Goal: Obtain resource: Download file/media

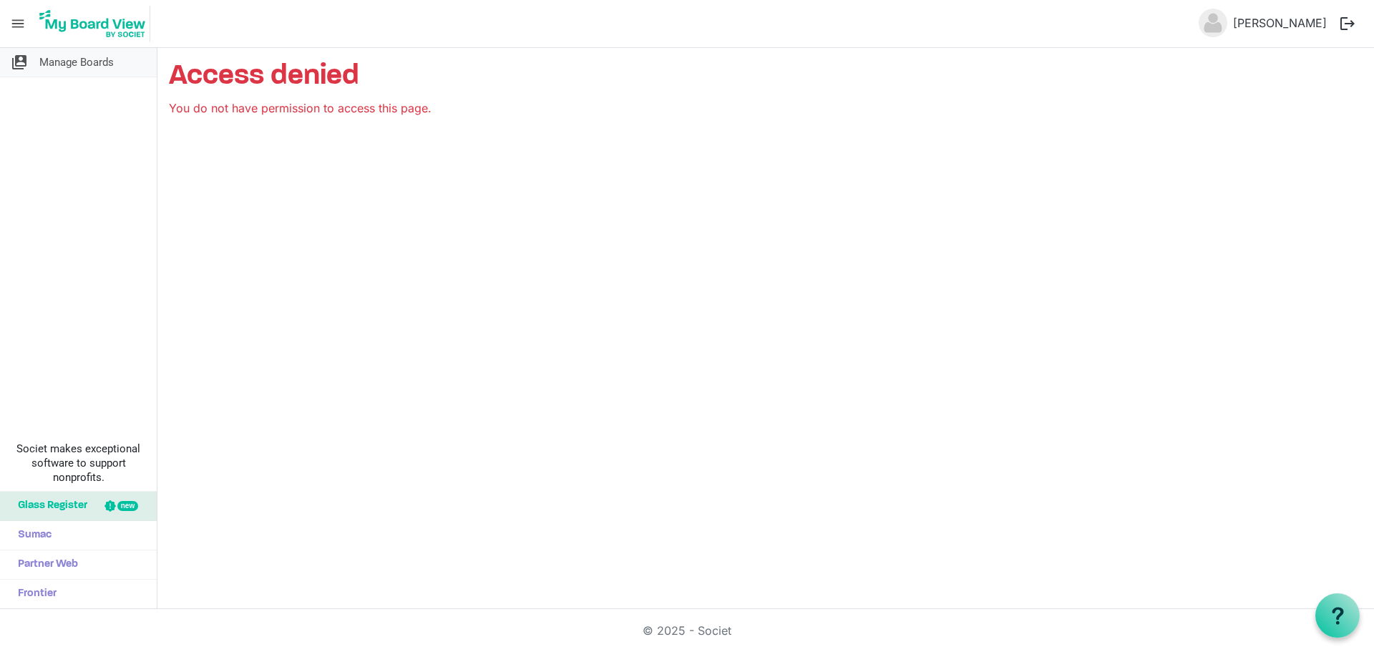
click at [34, 56] on link "switch_account Manage Boards" at bounding box center [78, 62] width 157 height 29
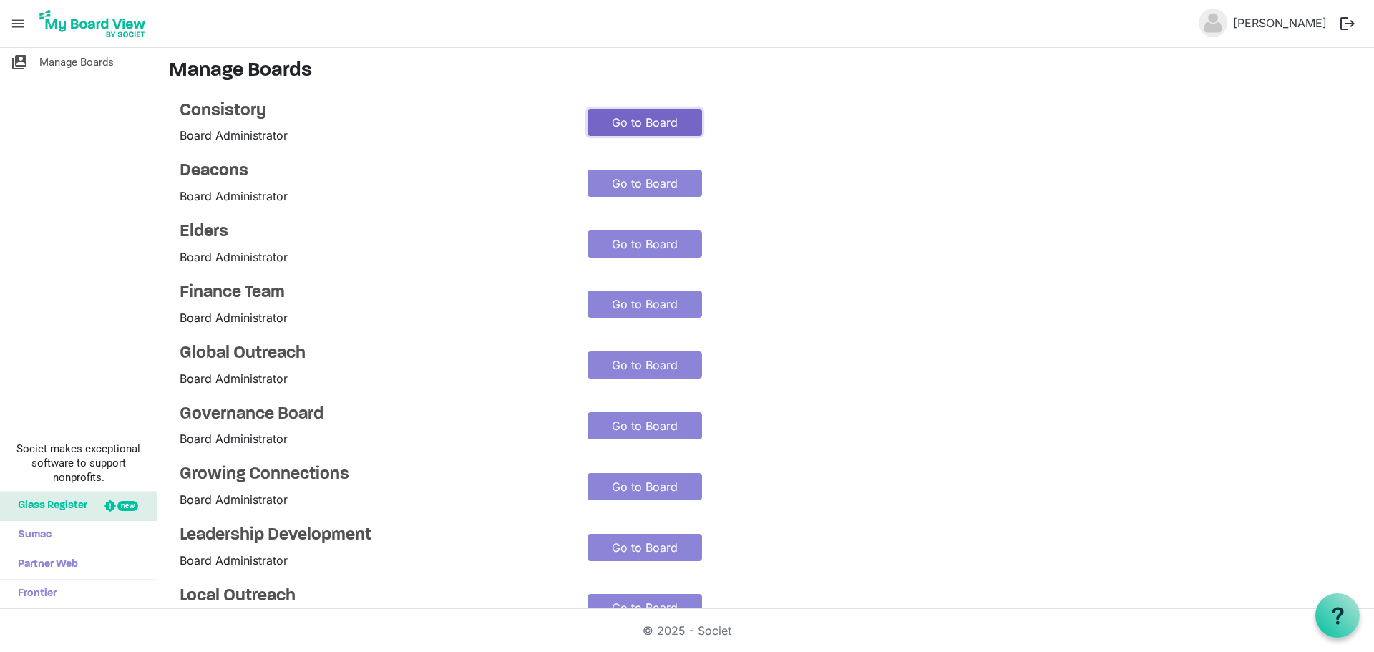
click at [630, 117] on link "Go to Board" at bounding box center [645, 122] width 115 height 27
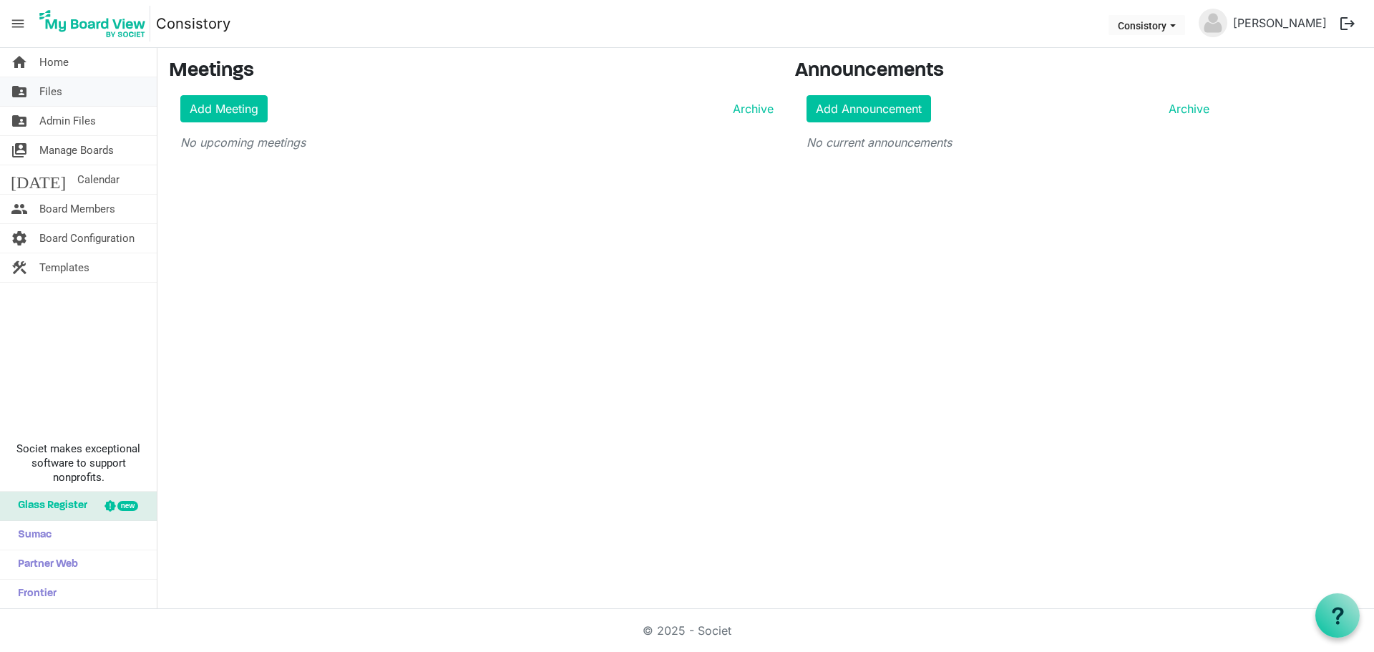
click at [90, 92] on link "folder_shared Files" at bounding box center [78, 91] width 157 height 29
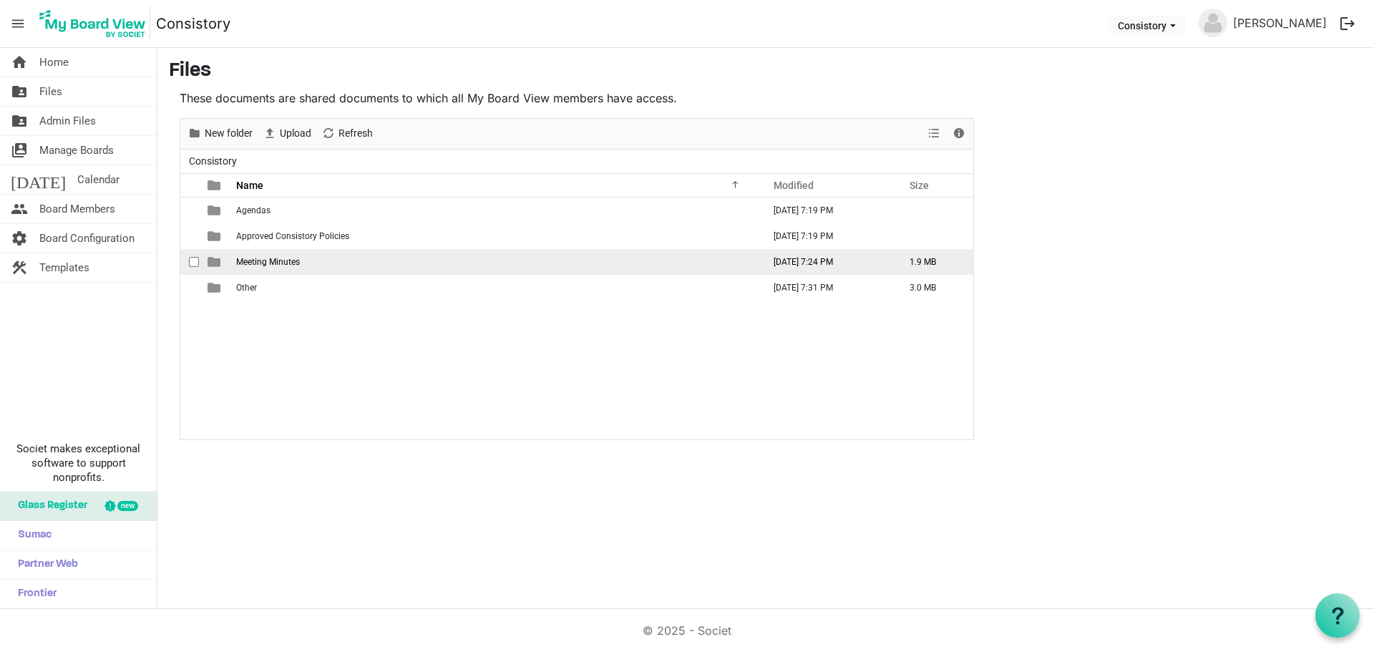
click at [265, 264] on span "Meeting Minutes" at bounding box center [268, 262] width 64 height 10
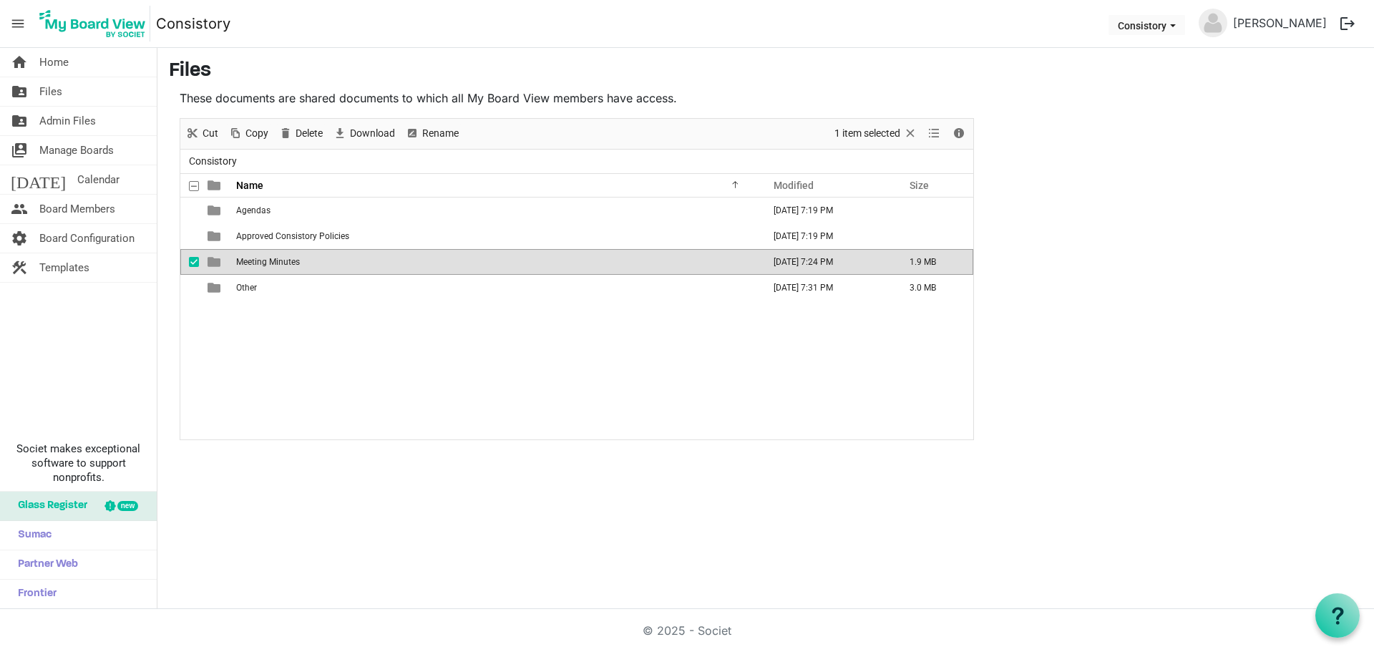
click at [265, 264] on span "Meeting Minutes" at bounding box center [268, 262] width 64 height 10
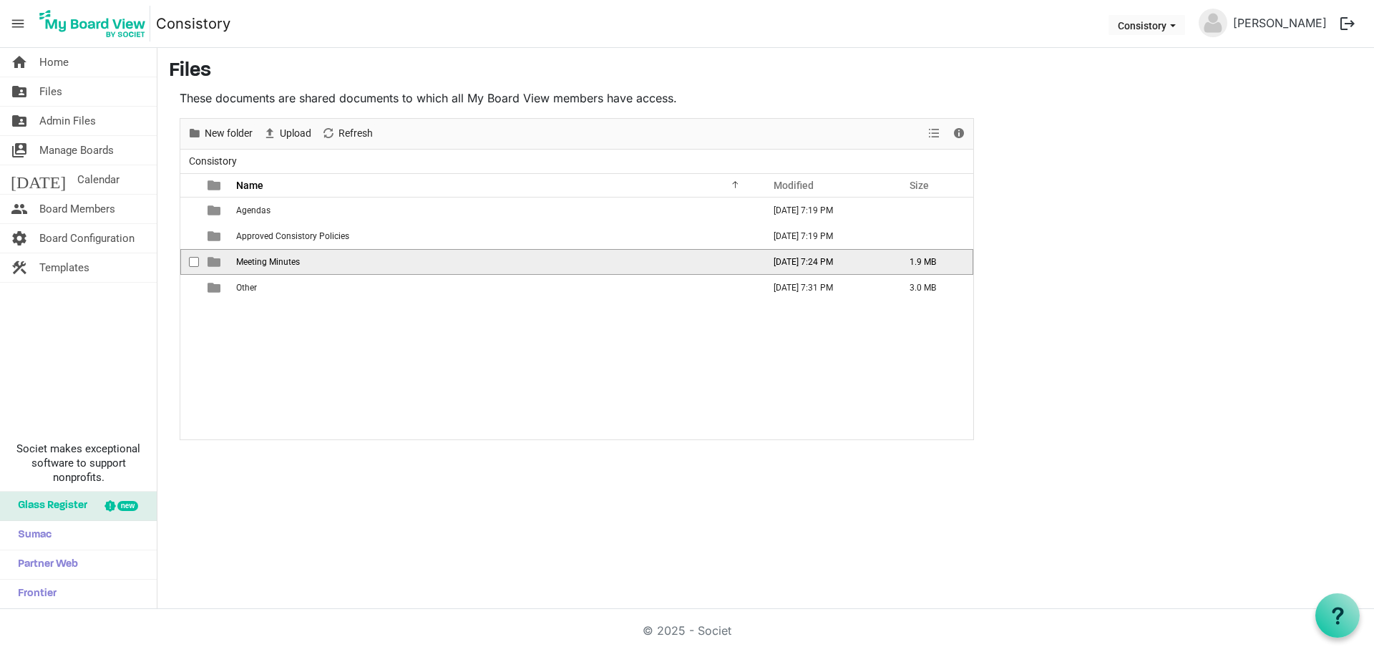
click at [265, 264] on span "Meeting Minutes" at bounding box center [268, 262] width 64 height 10
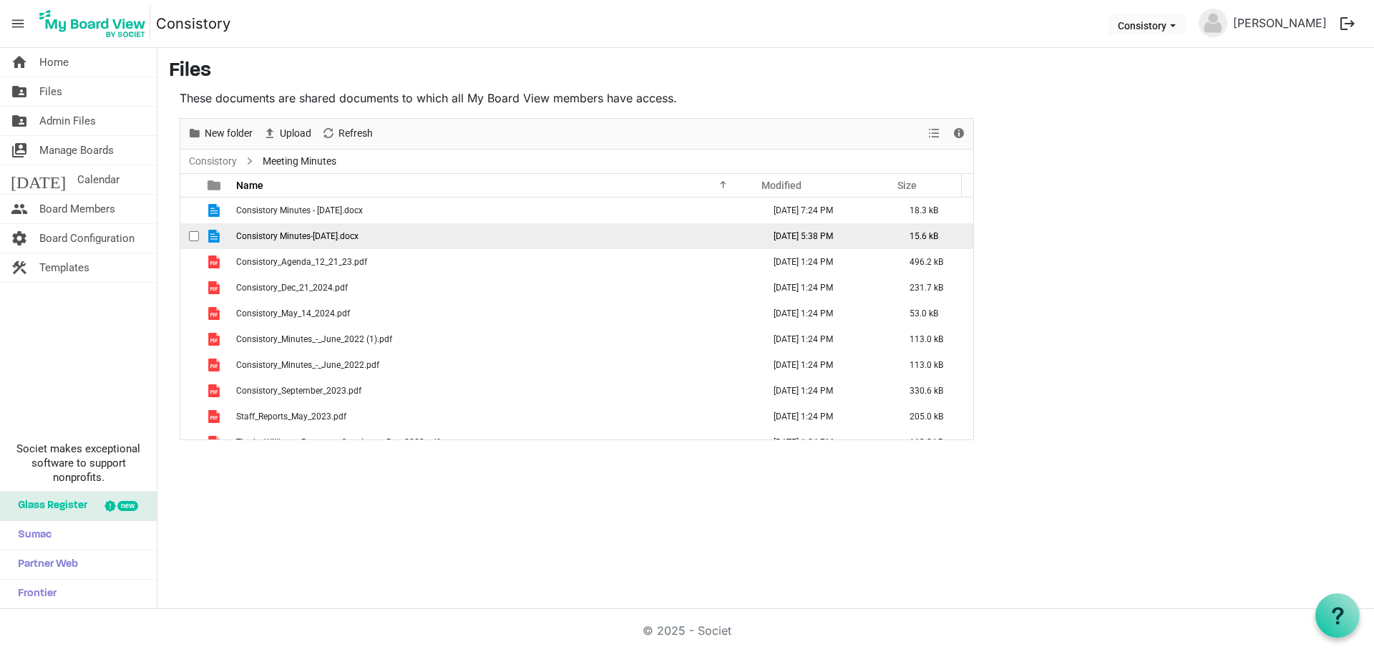
click at [272, 238] on span "Consistory Minutes-January 21 2025.docx" at bounding box center [297, 236] width 122 height 10
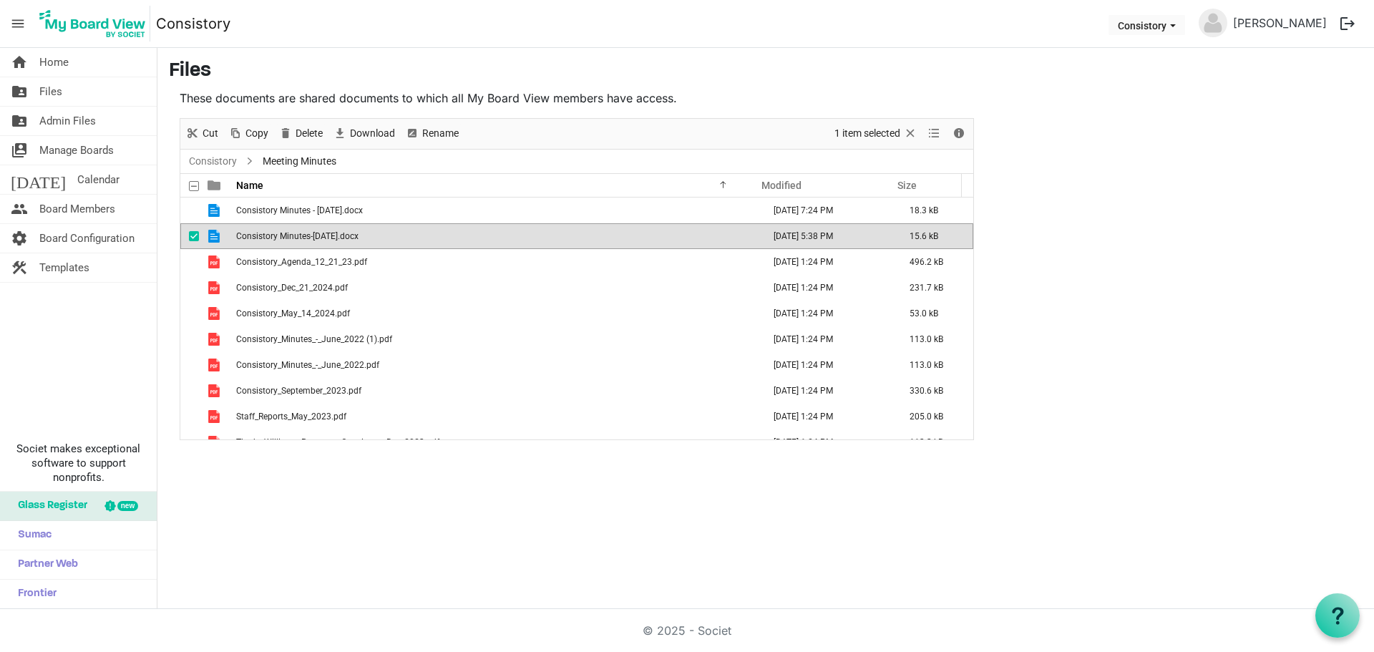
click at [272, 238] on span "Consistory Minutes-January 21 2025.docx" at bounding box center [297, 236] width 122 height 10
click at [271, 266] on span "Consistory_Agenda_12_21_23.pdf" at bounding box center [301, 262] width 131 height 10
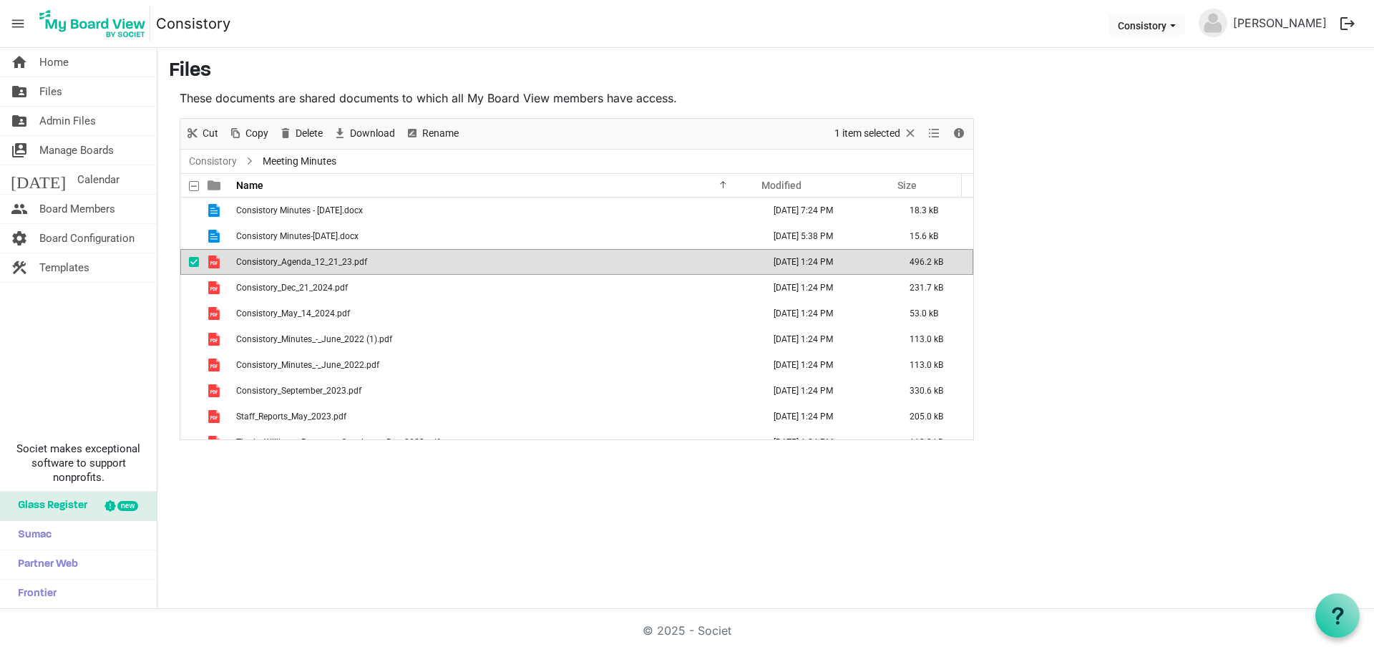
click at [271, 266] on span "Consistory_Agenda_12_21_23.pdf" at bounding box center [301, 262] width 131 height 10
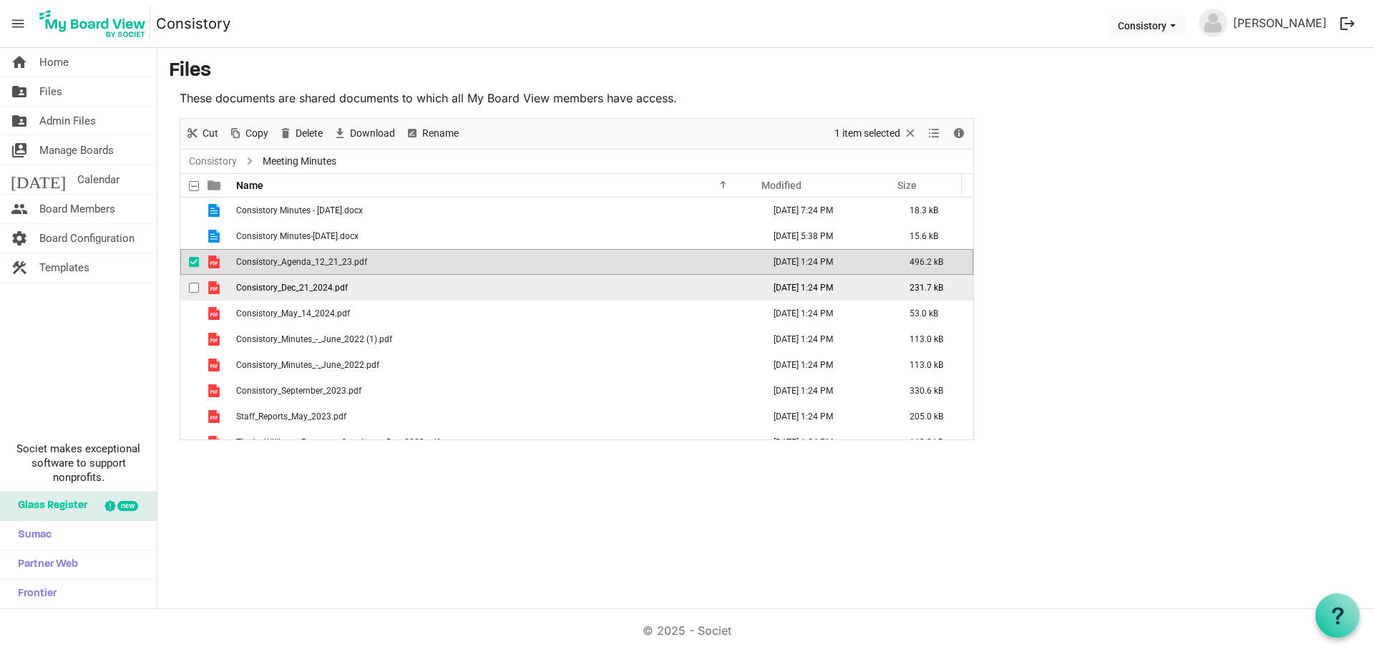
click at [257, 287] on span "Consistory_Dec_21_2024.pdf" at bounding box center [292, 288] width 112 height 10
